Goal: Task Accomplishment & Management: Complete application form

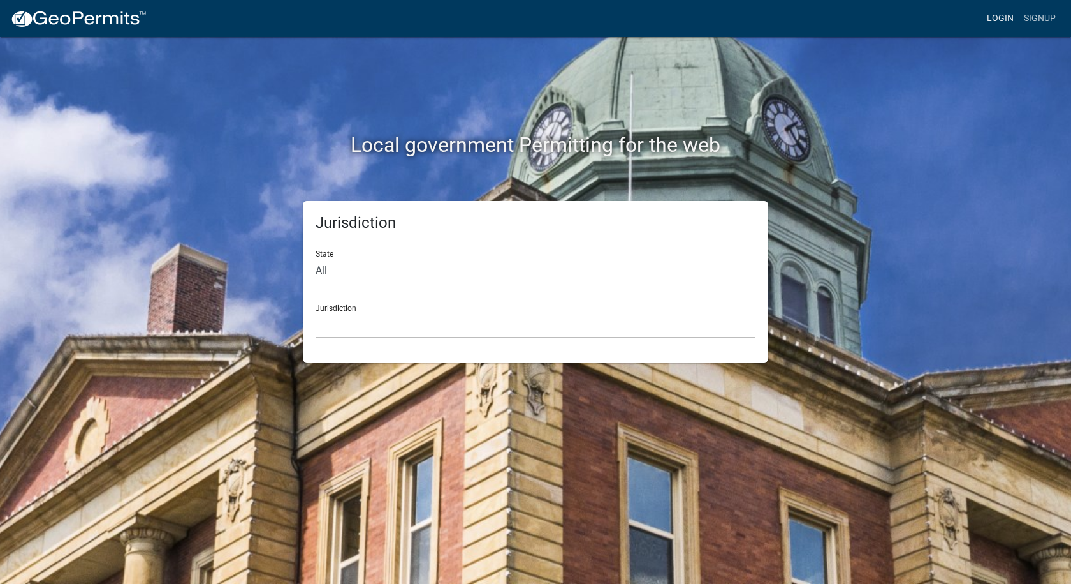
click at [992, 6] on link "Login" at bounding box center [1000, 18] width 37 height 24
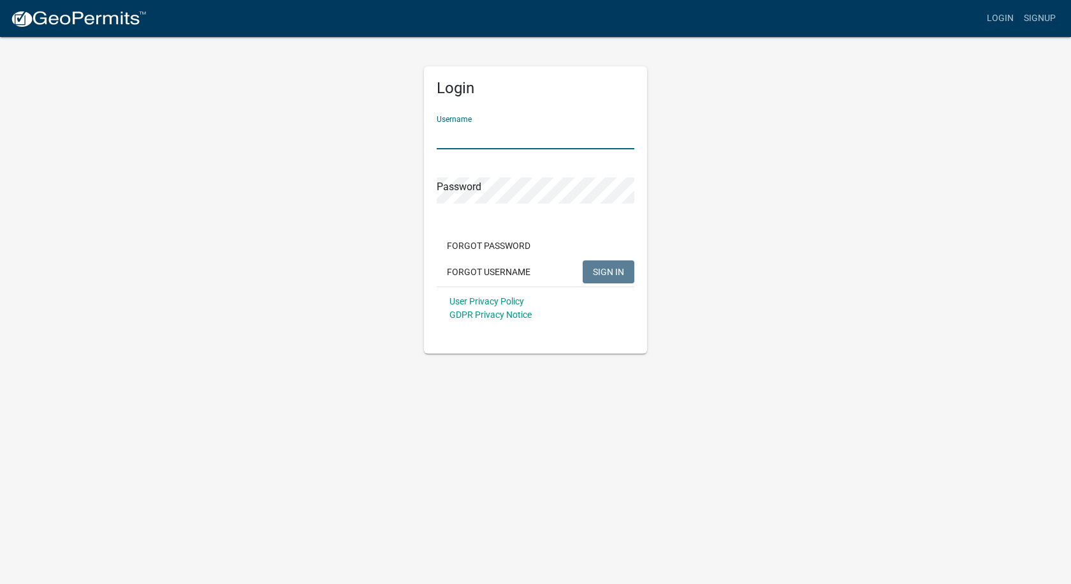
click at [570, 124] on input "Username" at bounding box center [536, 136] width 198 height 26
type input "[PERSON_NAME][EMAIL_ADDRESS][PERSON_NAME][DOMAIN_NAME]"
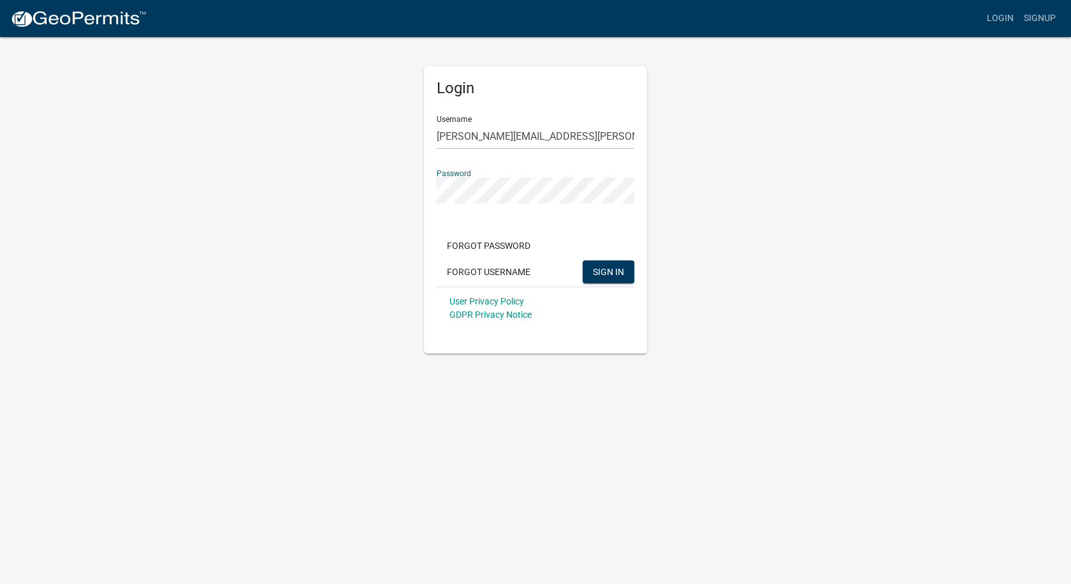
click at [583, 260] on button "SIGN IN" at bounding box center [609, 271] width 52 height 23
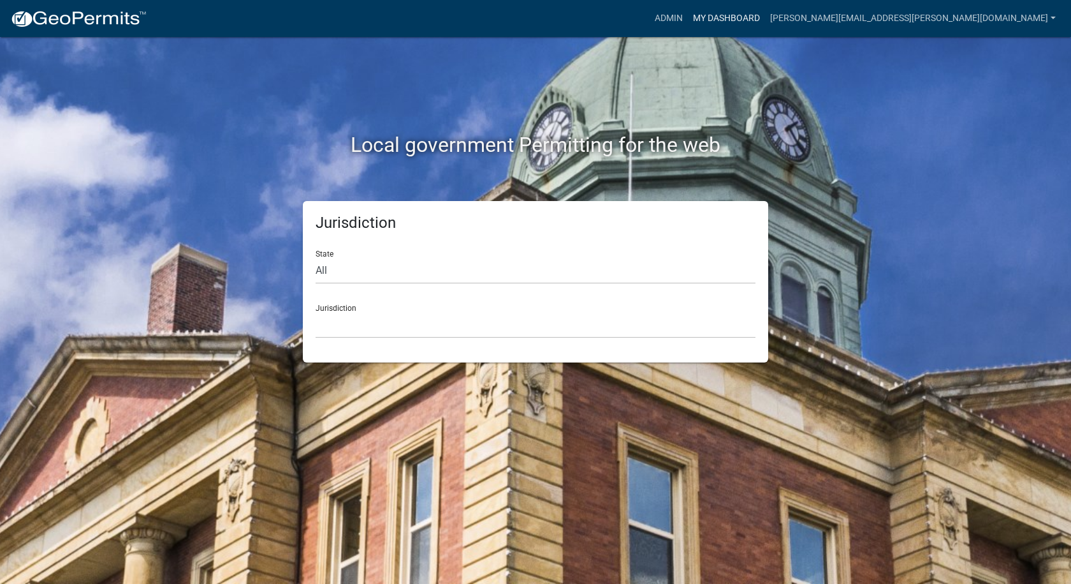
click at [765, 14] on link "My Dashboard" at bounding box center [726, 18] width 77 height 24
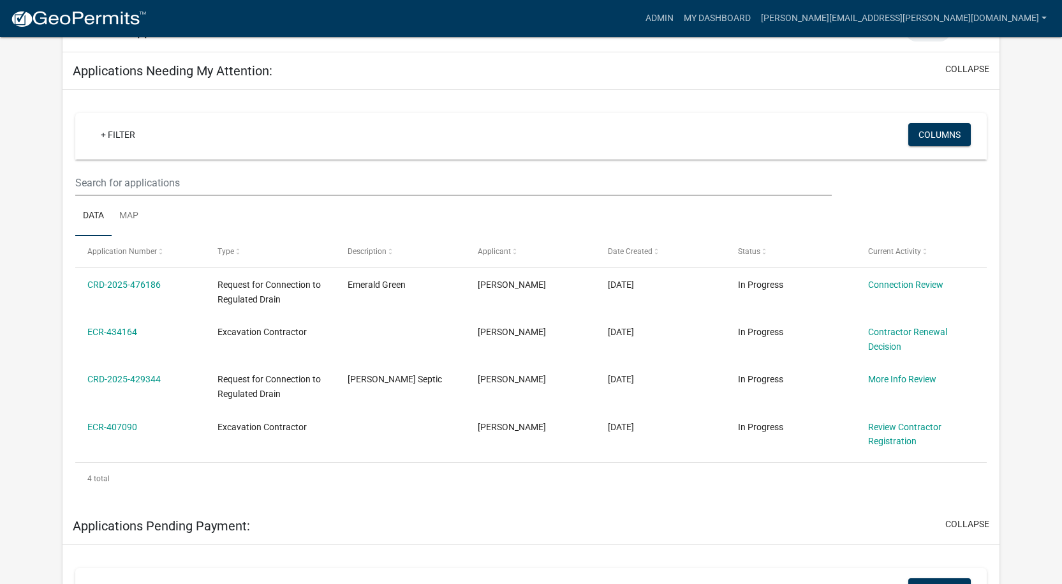
scroll to position [191, 0]
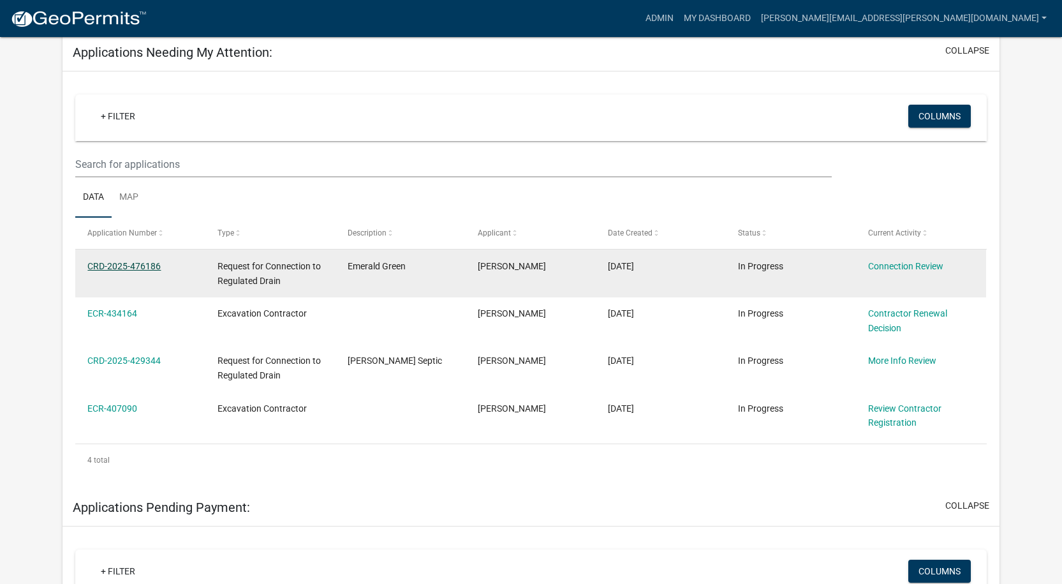
click at [143, 265] on link "CRD-2025-476186" at bounding box center [123, 266] width 73 height 10
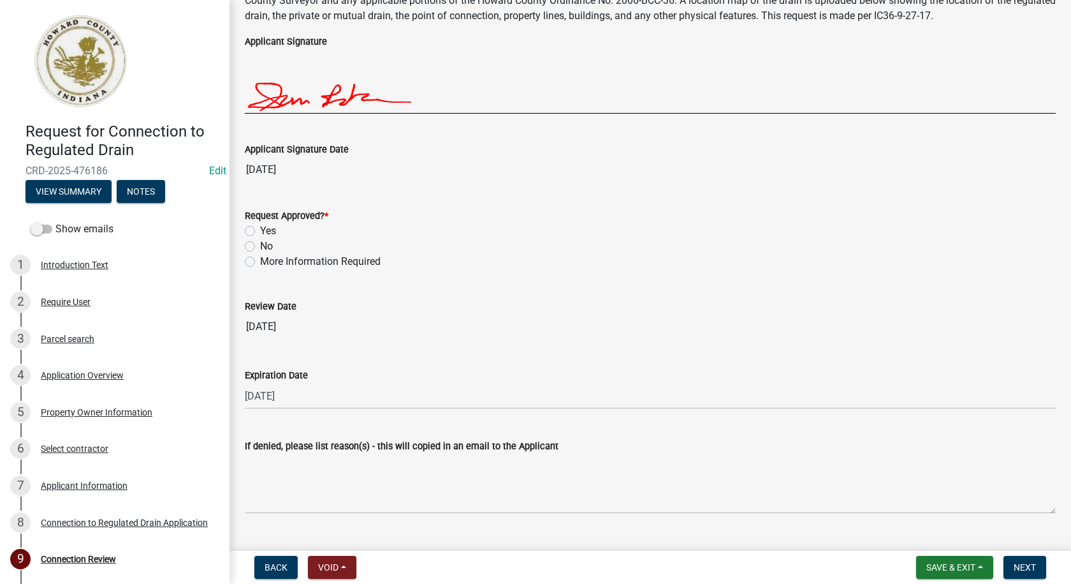
scroll to position [2348, 0]
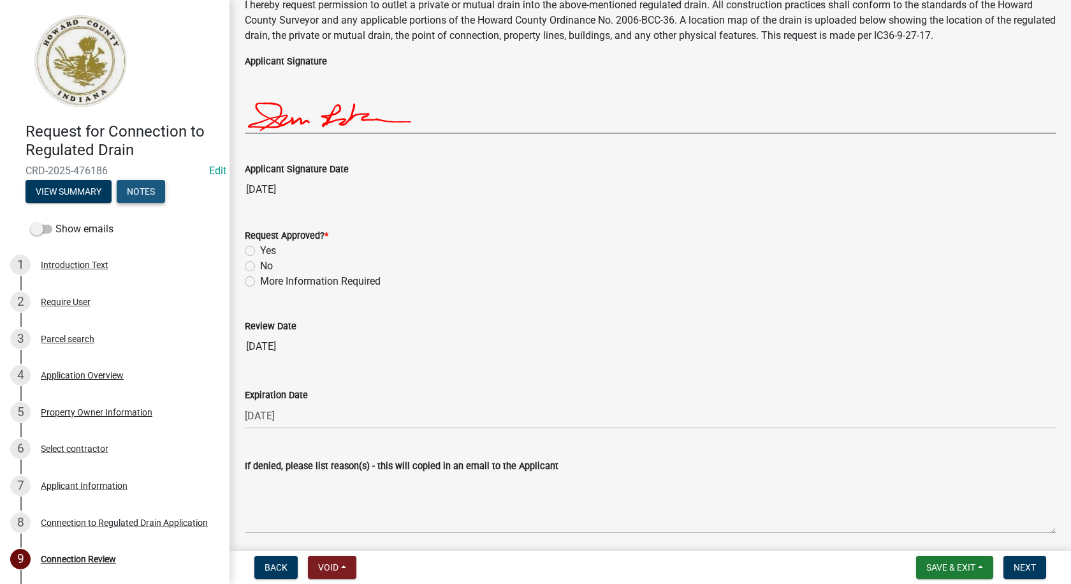
click at [155, 193] on button "Notes" at bounding box center [141, 191] width 48 height 23
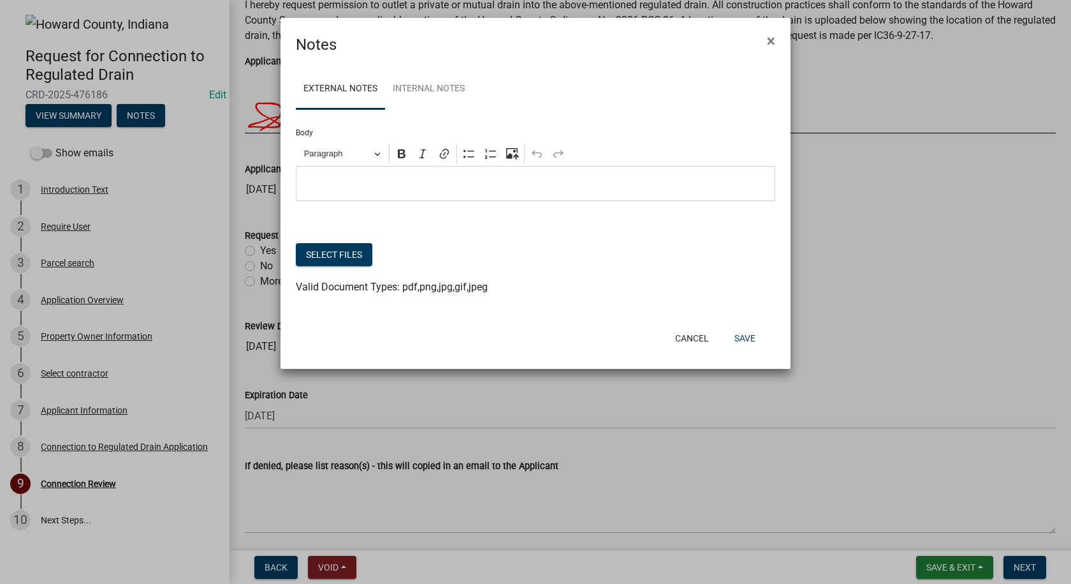
click at [340, 174] on div "Editor editing area: main. Press Alt+0 for help." at bounding box center [536, 183] width 480 height 35
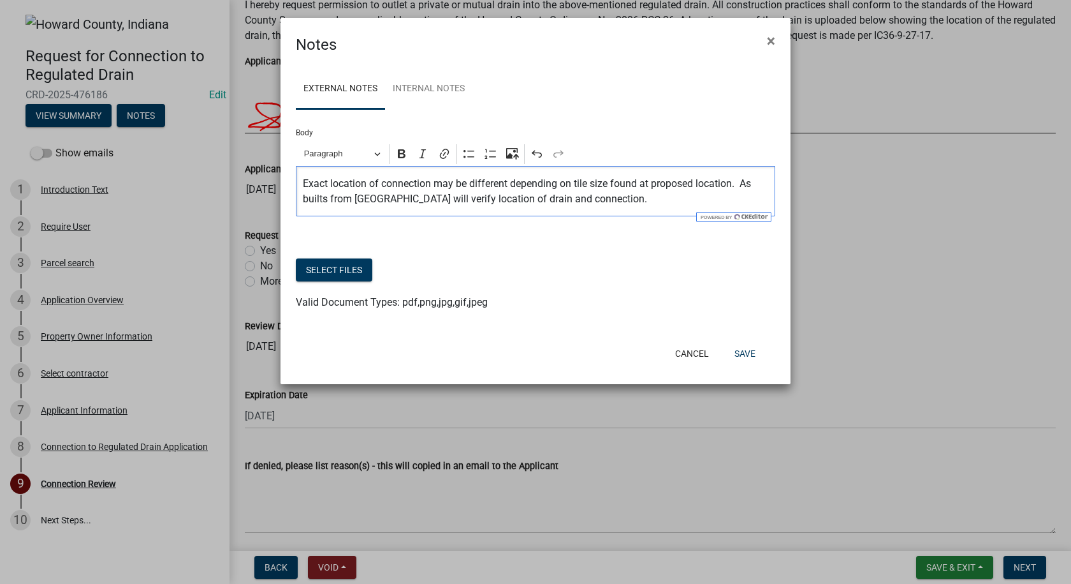
click at [306, 182] on p "Exact location of connection may be different depending on tile size found at p…" at bounding box center [536, 191] width 466 height 31
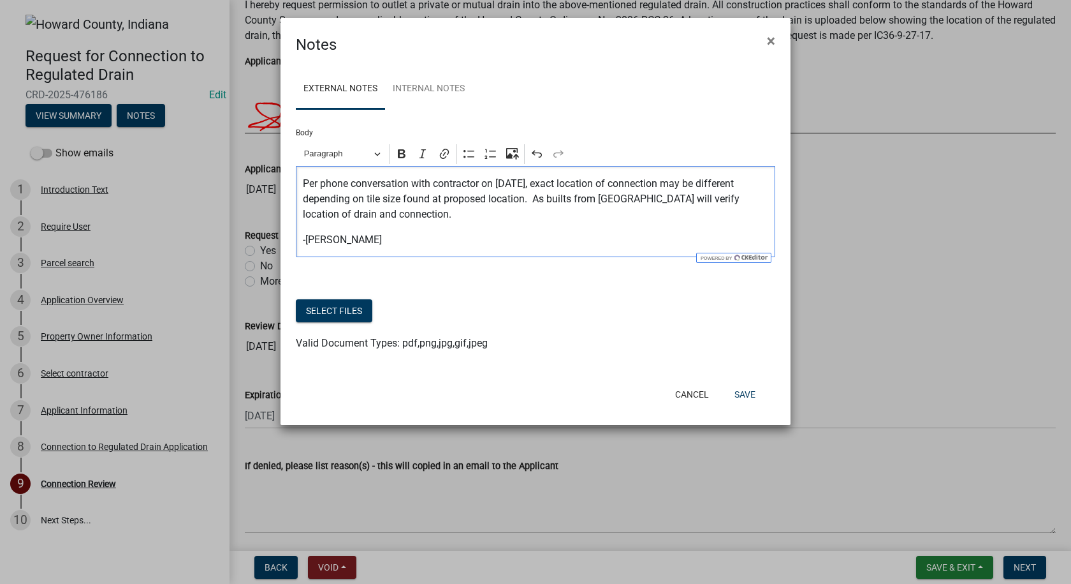
click at [544, 199] on p "Per phone conversation with contractor on [DATE], exact location of connection …" at bounding box center [536, 199] width 466 height 46
click at [753, 392] on button "Save" at bounding box center [745, 394] width 41 height 23
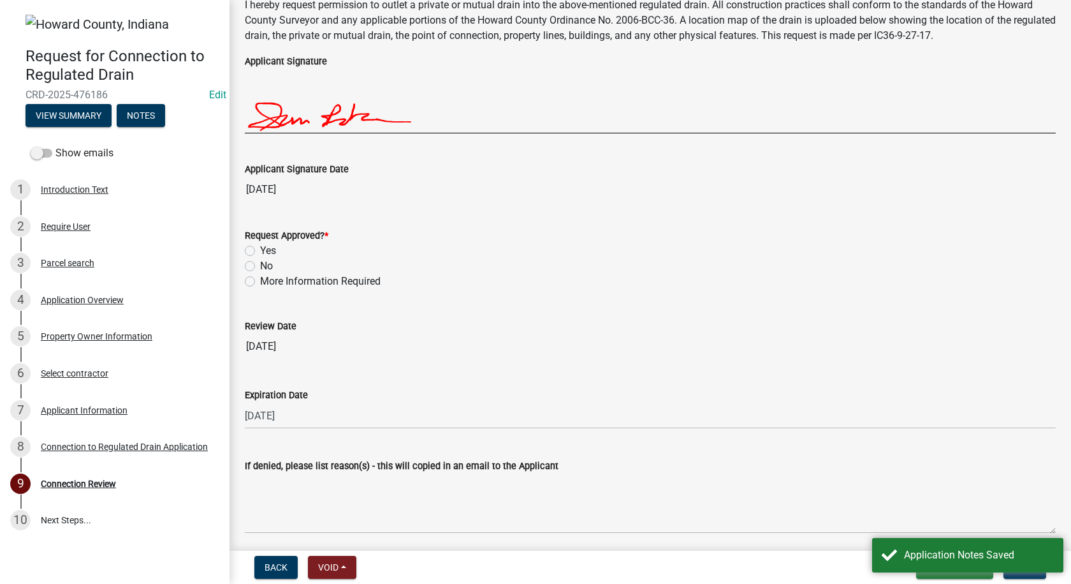
click at [256, 247] on div "Yes" at bounding box center [650, 250] width 811 height 15
click at [260, 248] on label "Yes" at bounding box center [268, 250] width 16 height 15
click at [260, 248] on input "Yes" at bounding box center [264, 247] width 8 height 8
radio input "true"
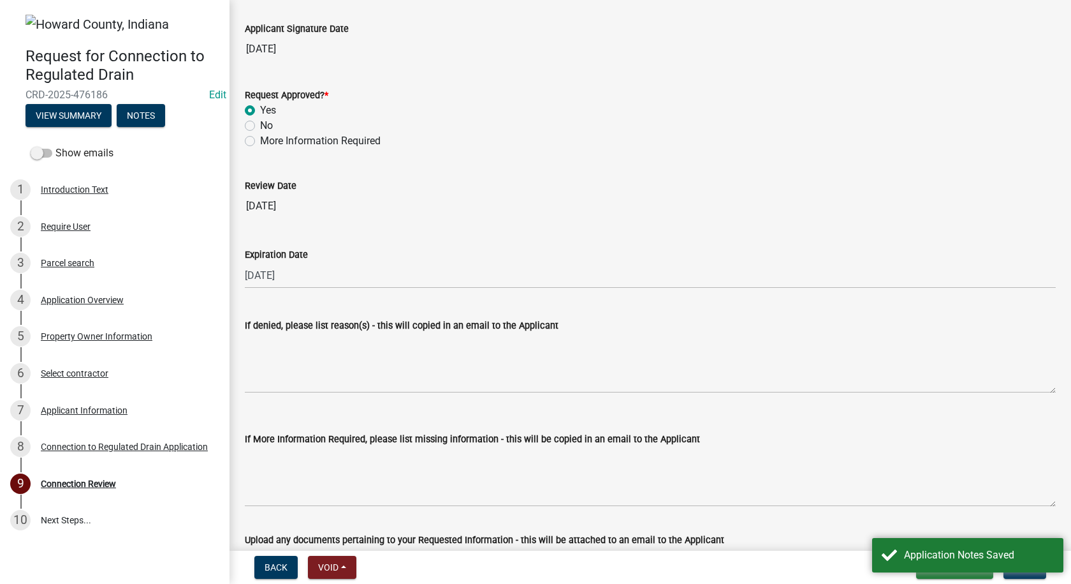
scroll to position [2603, 0]
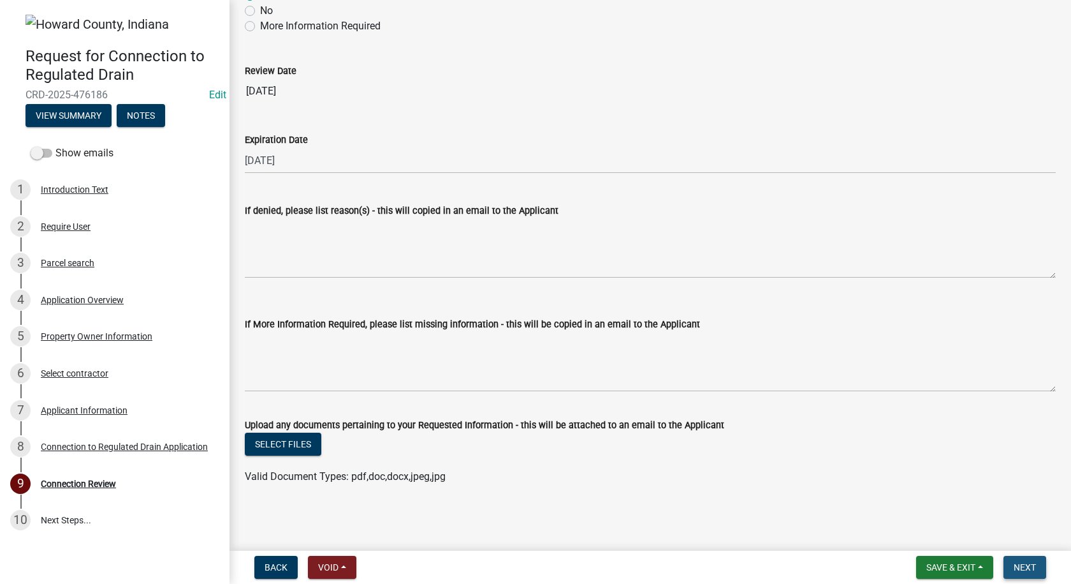
click at [1031, 569] on span "Next" at bounding box center [1025, 567] width 22 height 10
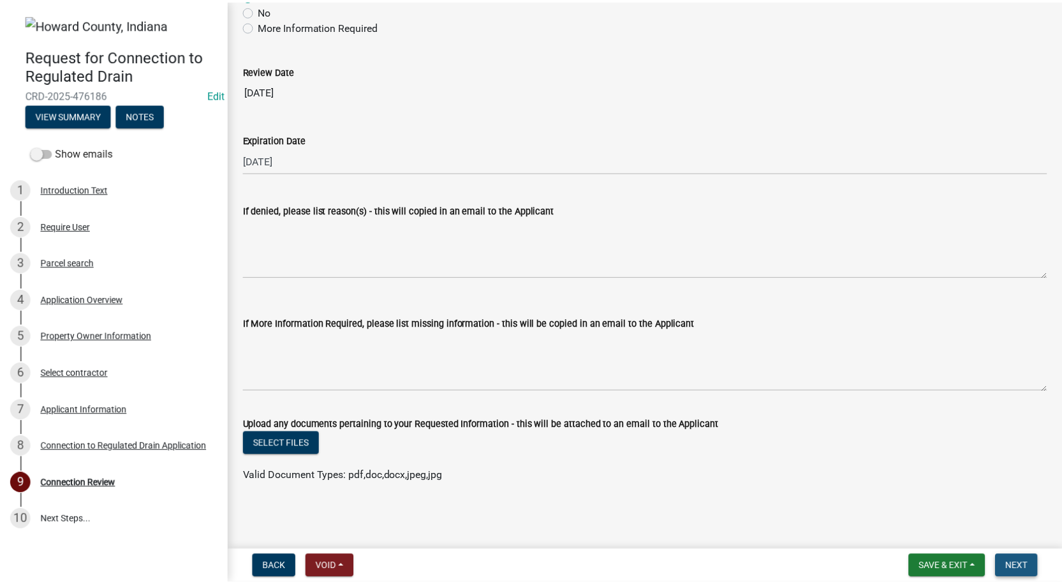
scroll to position [0, 0]
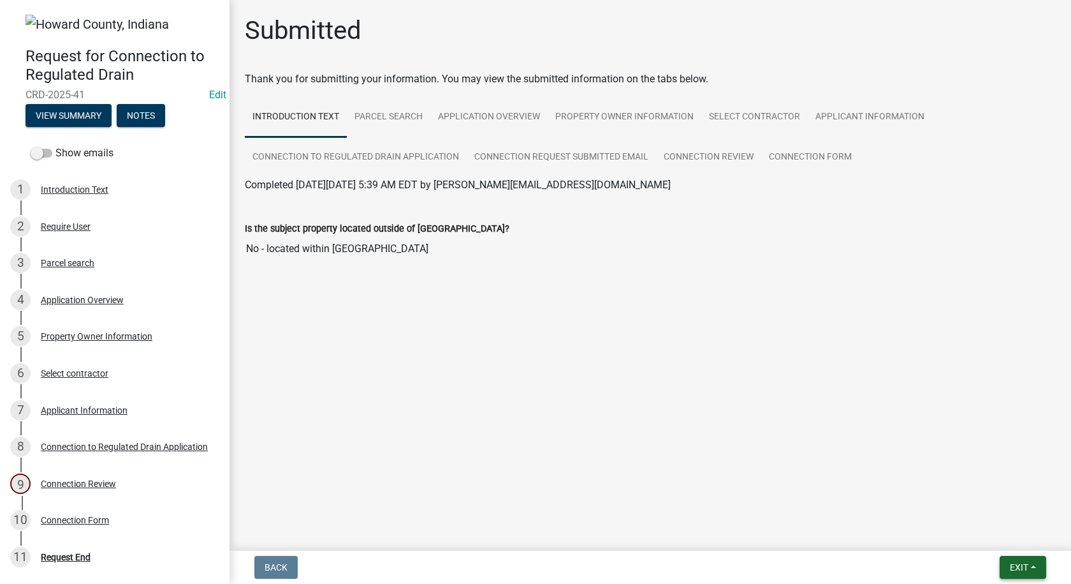
click at [1034, 564] on button "Exit" at bounding box center [1023, 567] width 47 height 23
click at [998, 536] on button "Save & Exit" at bounding box center [996, 534] width 102 height 31
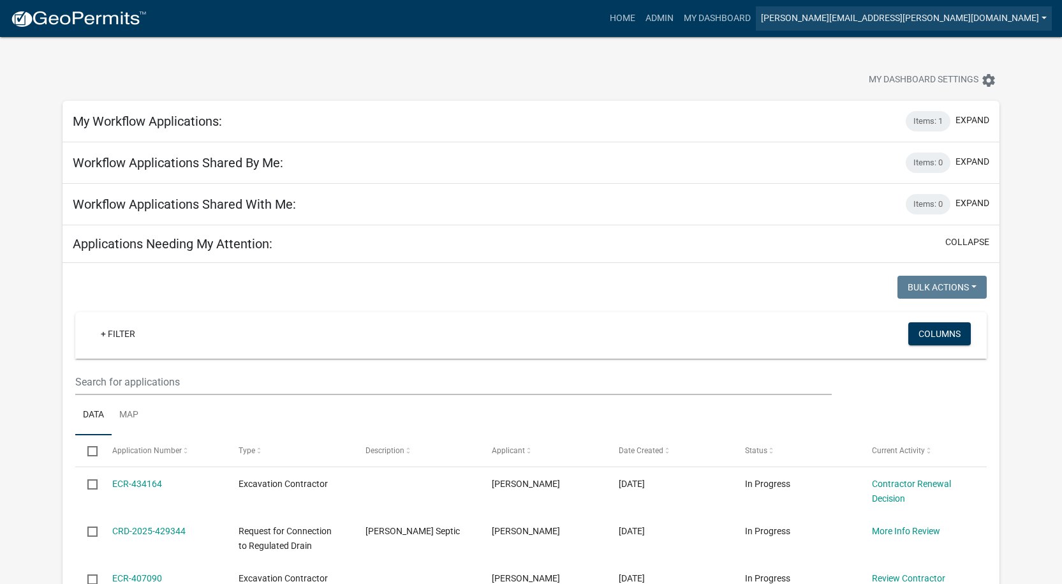
click at [1045, 15] on link "[PERSON_NAME][EMAIL_ADDRESS][PERSON_NAME][DOMAIN_NAME]" at bounding box center [904, 18] width 296 height 24
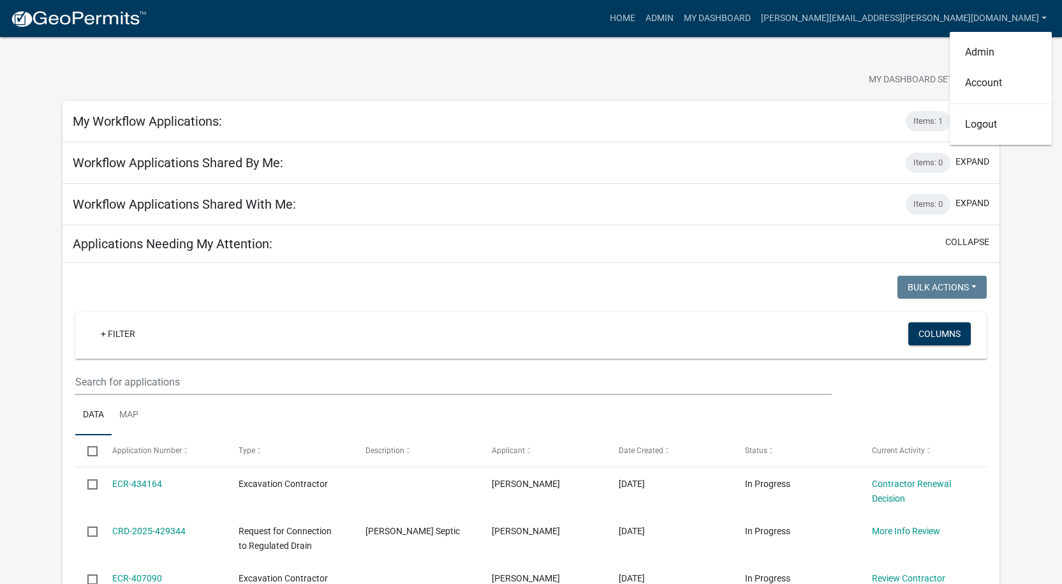
click at [649, 48] on div "My Dashboard Settings settings" at bounding box center [531, 66] width 956 height 59
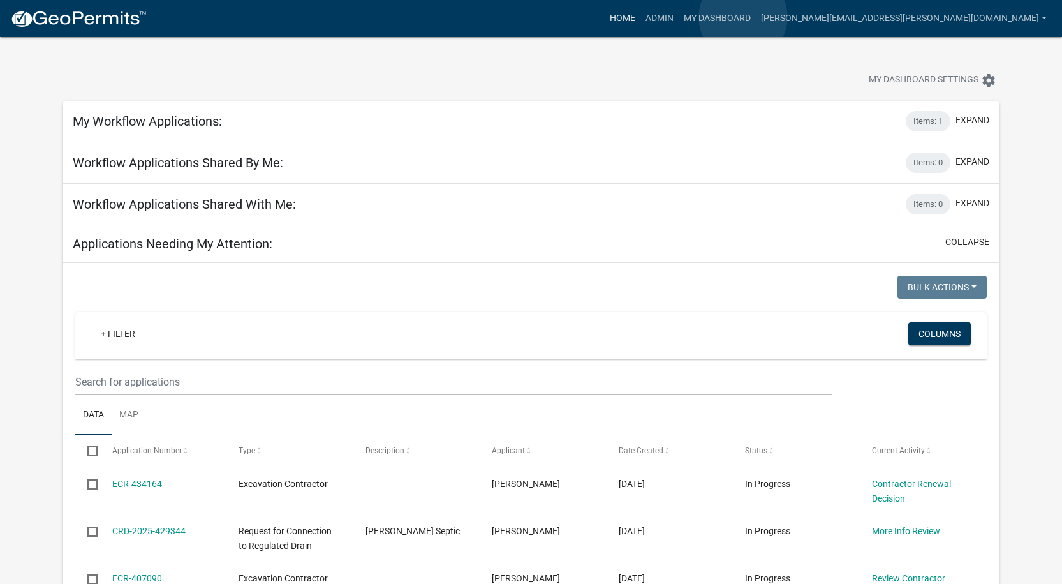
click at [640, 17] on link "Home" at bounding box center [623, 18] width 36 height 24
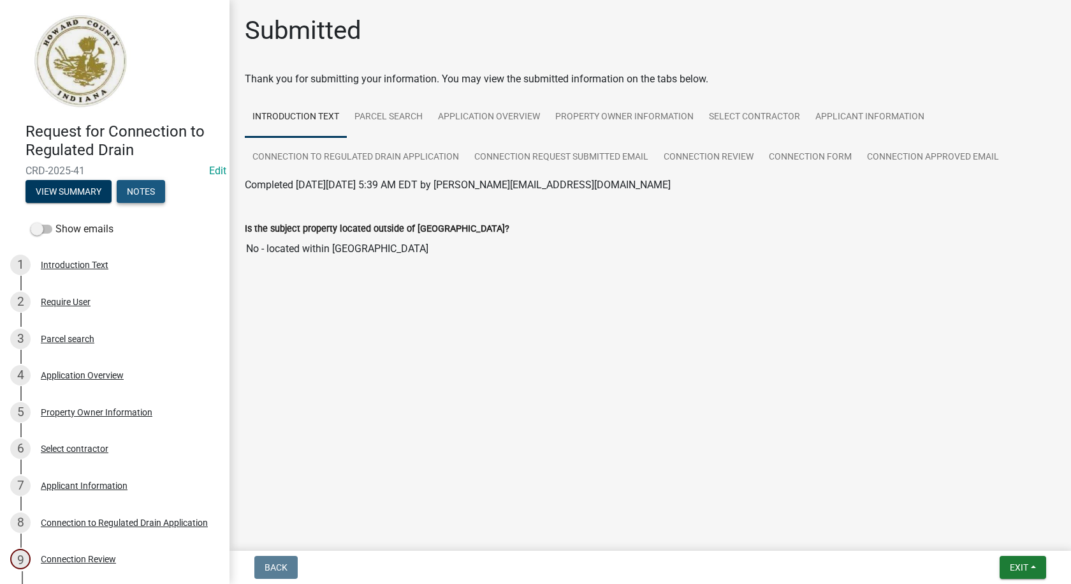
click at [151, 191] on button "Notes" at bounding box center [141, 191] width 48 height 23
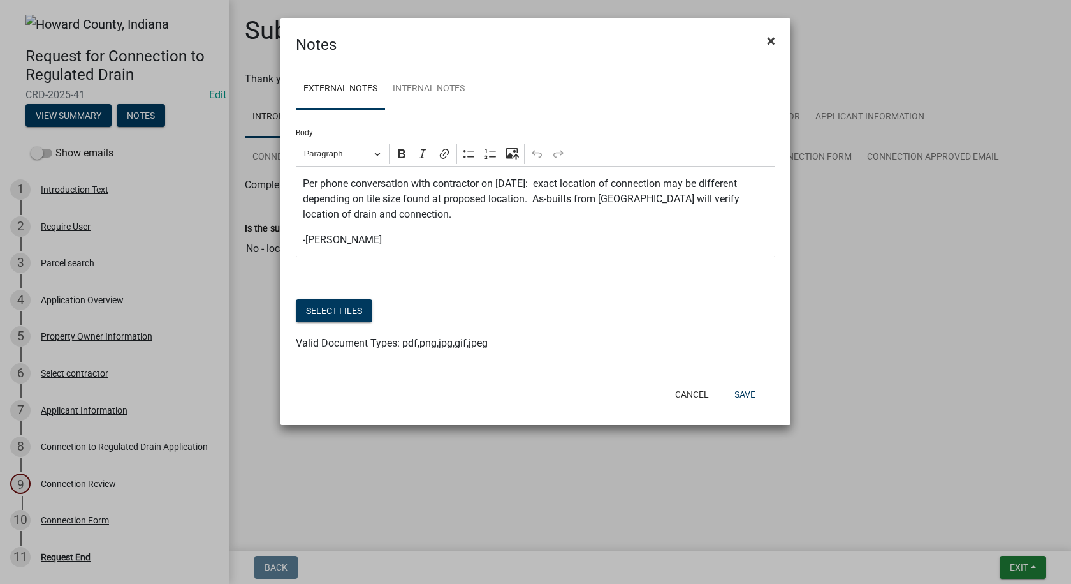
click at [775, 36] on span "×" at bounding box center [771, 41] width 8 height 18
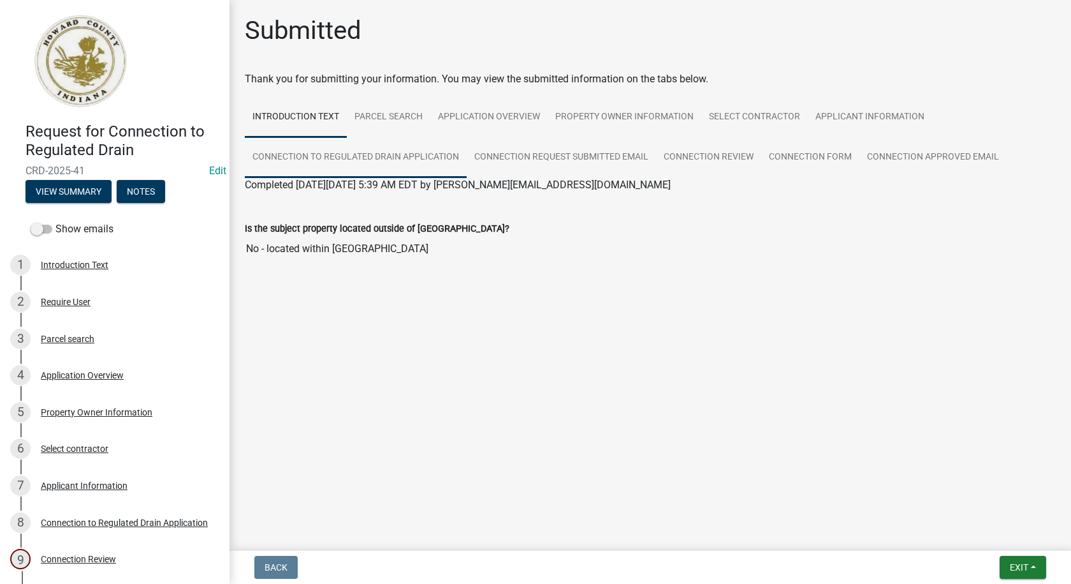
click at [357, 159] on link "Connection to Regulated Drain Application" at bounding box center [356, 157] width 222 height 41
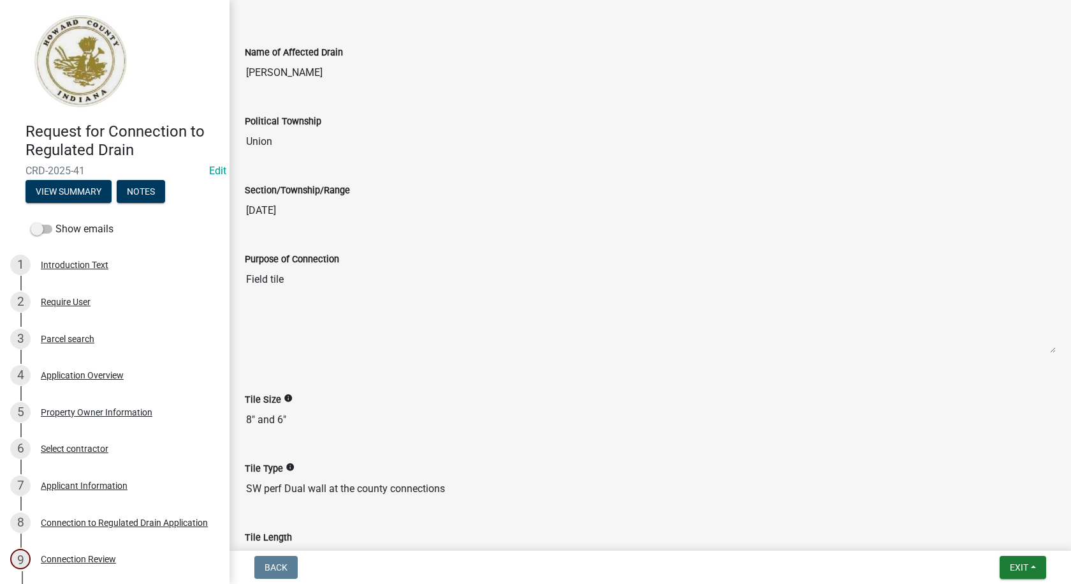
scroll to position [702, 0]
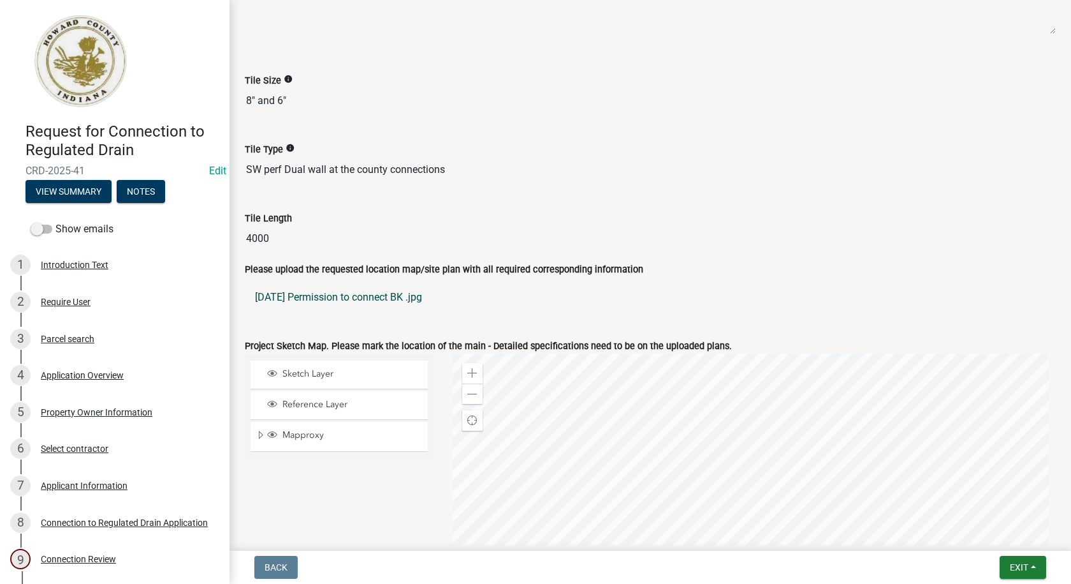
click at [355, 300] on link "[DATE] Permission to connect BK .jpg" at bounding box center [650, 297] width 811 height 31
